Goal: Task Accomplishment & Management: Complete application form

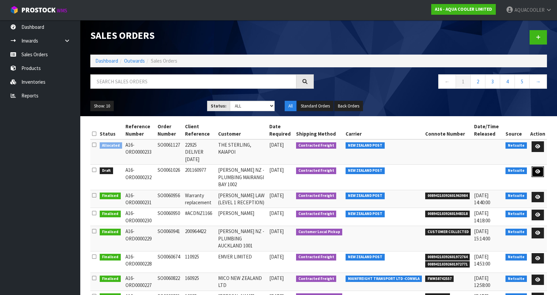
click at [536, 169] on icon at bounding box center [537, 171] width 5 height 4
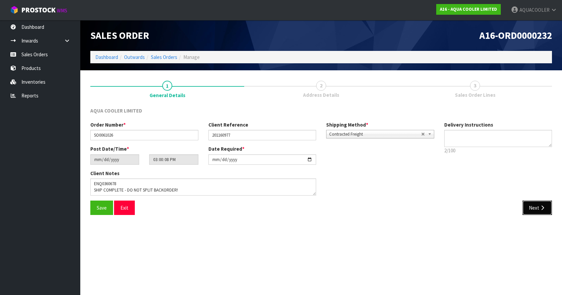
click at [535, 205] on button "Next" at bounding box center [536, 207] width 29 height 14
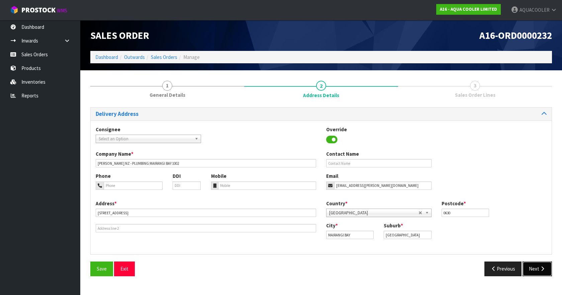
click at [531, 269] on button "Next" at bounding box center [536, 268] width 29 height 14
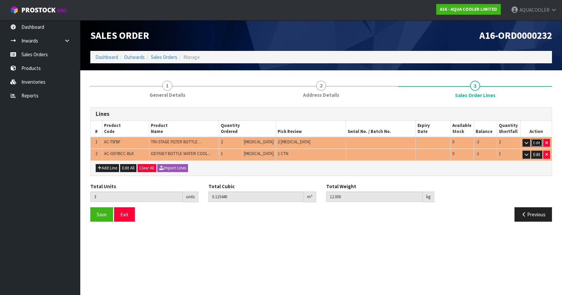
click at [534, 142] on button "Edit" at bounding box center [536, 143] width 11 height 8
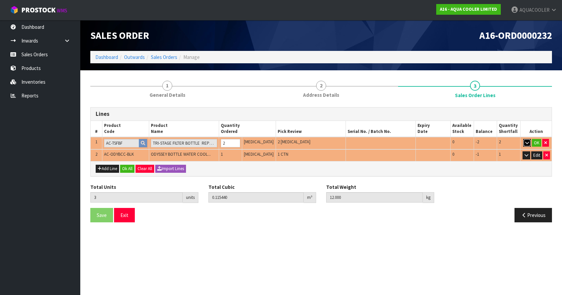
click at [529, 142] on button "button" at bounding box center [527, 143] width 8 height 8
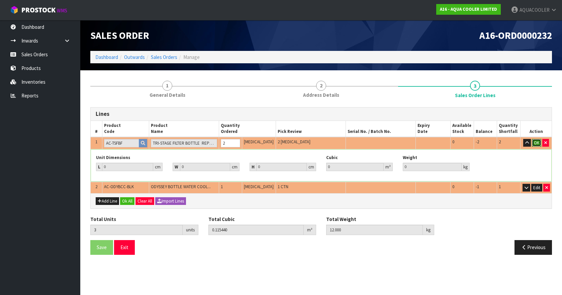
click at [533, 143] on button "OK" at bounding box center [536, 143] width 9 height 8
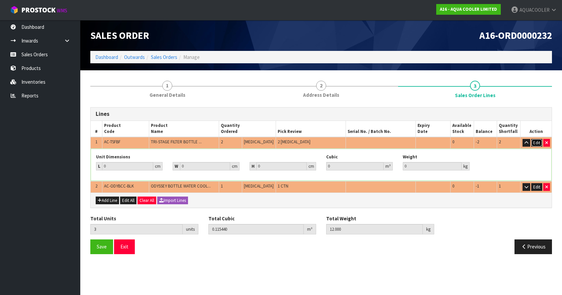
click at [536, 143] on button "Edit" at bounding box center [536, 143] width 11 height 8
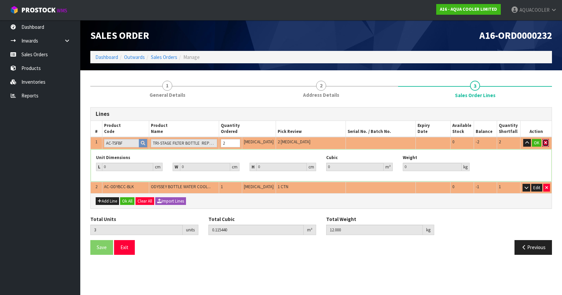
click at [544, 142] on icon "button" at bounding box center [545, 142] width 3 height 4
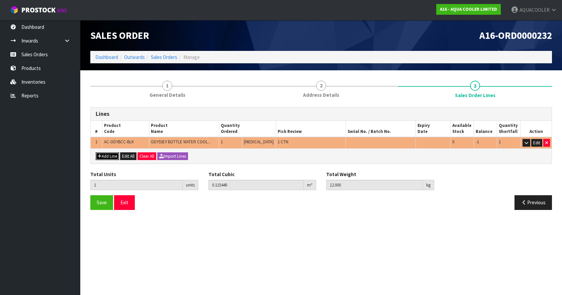
click at [112, 154] on button "Add Line" at bounding box center [107, 156] width 23 height 8
type input "0"
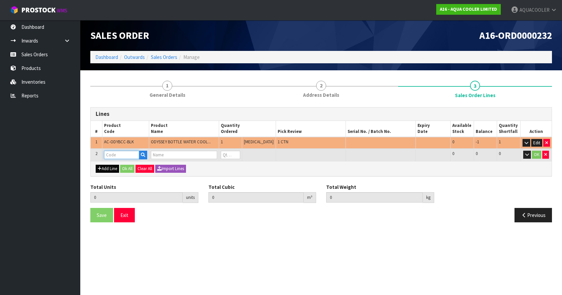
click at [112, 154] on input "text" at bounding box center [121, 154] width 35 height 8
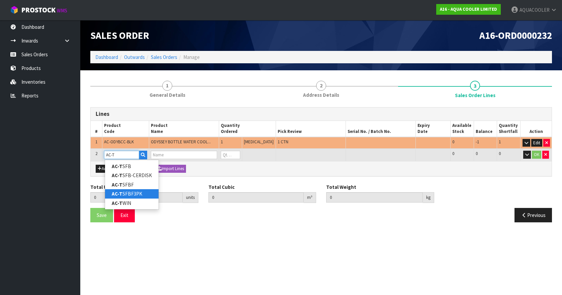
type input "AC-T"
click at [133, 193] on link "AC-T SFBF3PK" at bounding box center [132, 193] width 54 height 9
type input "AC-TSFBF3PK"
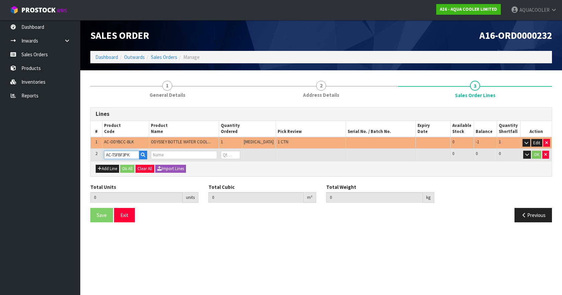
type input "1"
type input "0.11544"
type input "12"
type input "TRI-STAGE REFILLABLE FILTER BOTTLE FILTER PACK 3"
type input "0"
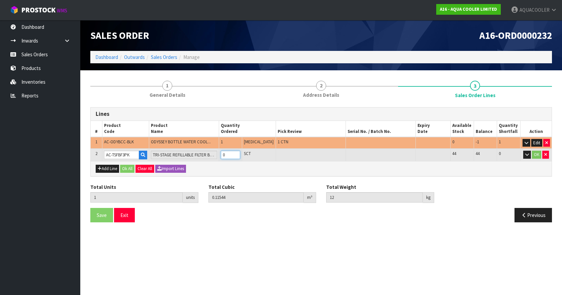
click at [240, 152] on input "0" at bounding box center [231, 154] width 20 height 8
type input "2"
type input "0.122352"
type input "13.26"
type input "1"
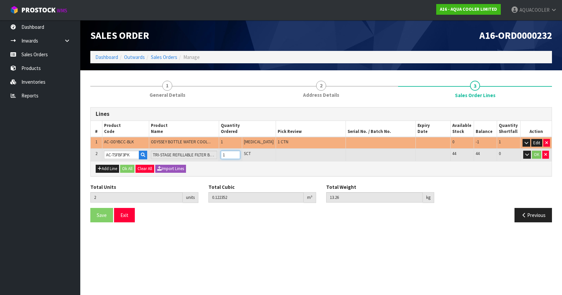
click at [240, 152] on input "1" at bounding box center [231, 154] width 20 height 8
click at [537, 154] on button "OK" at bounding box center [536, 154] width 9 height 8
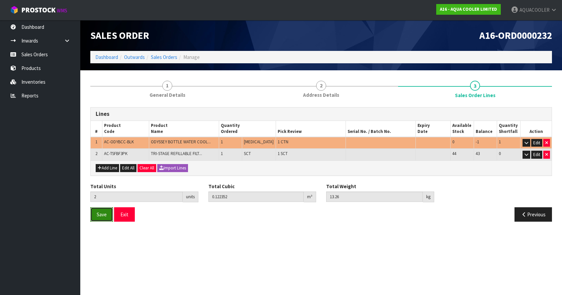
click at [106, 215] on span "Save" at bounding box center [102, 214] width 10 height 6
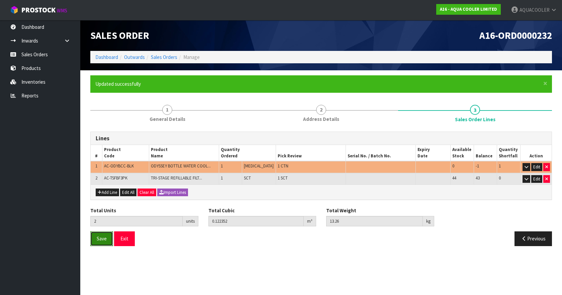
click at [100, 240] on span "Save" at bounding box center [102, 238] width 10 height 6
click at [131, 238] on button "Exit" at bounding box center [124, 238] width 21 height 14
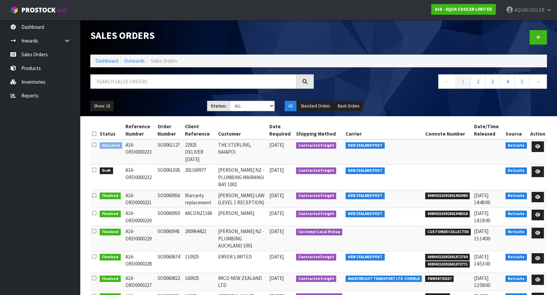
click at [175, 165] on td "SO0061026" at bounding box center [169, 177] width 27 height 25
copy td "SO0061026"
